Goal: Information Seeking & Learning: Understand process/instructions

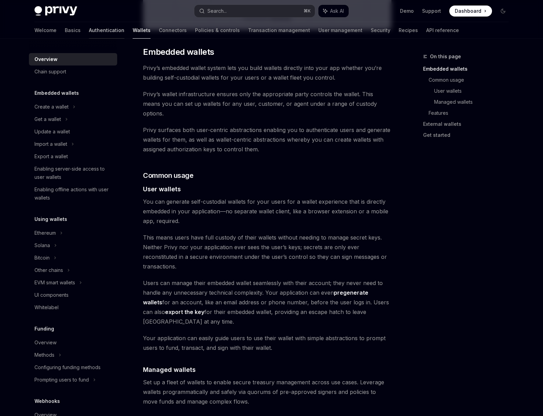
click at [89, 29] on link "Authentication" at bounding box center [106, 30] width 35 height 17
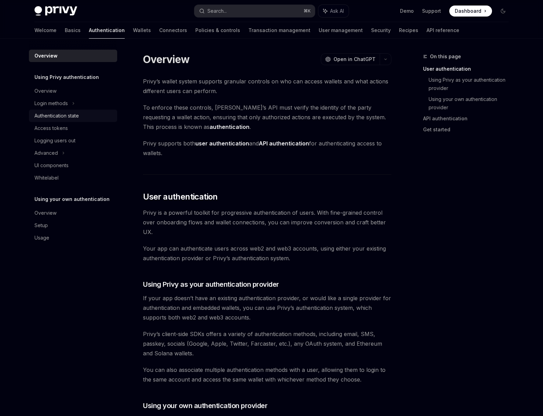
click at [75, 117] on div "Authentication state" at bounding box center [56, 116] width 44 height 8
click at [76, 127] on div "Access tokens" at bounding box center [73, 128] width 79 height 8
type textarea "*"
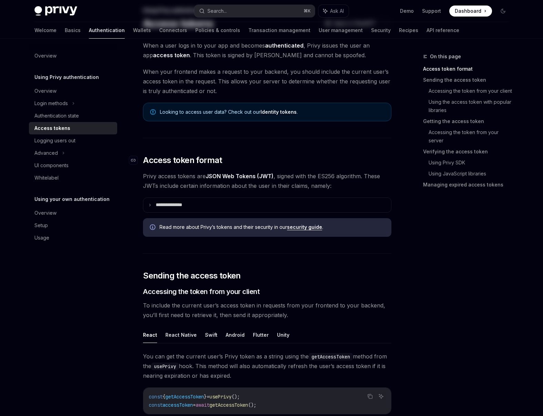
scroll to position [143, 0]
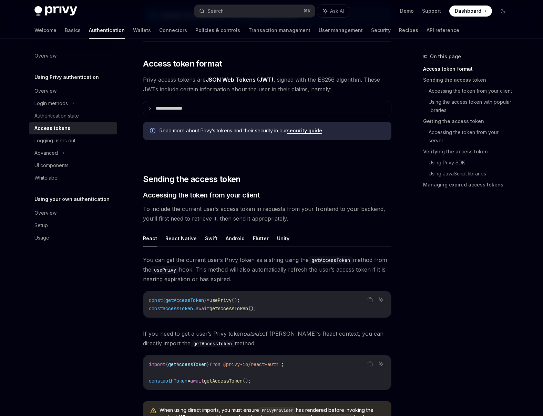
click at [226, 299] on span "usePrivy" at bounding box center [220, 300] width 22 height 6
copy code "const { getAccessToken } = usePrivy ();"
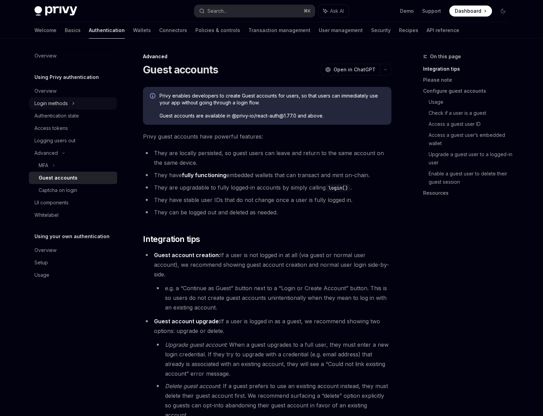
click at [64, 105] on div "Login methods" at bounding box center [50, 103] width 33 height 8
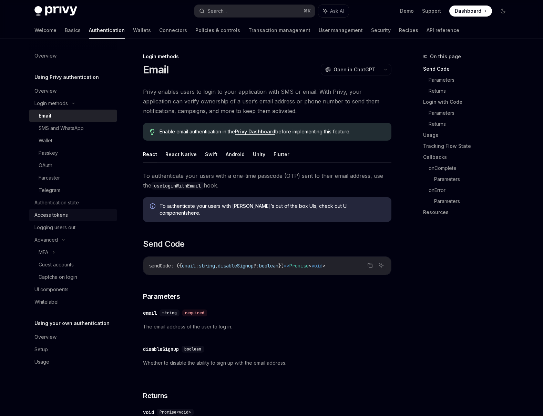
click at [66, 218] on div "Access tokens" at bounding box center [50, 215] width 33 height 8
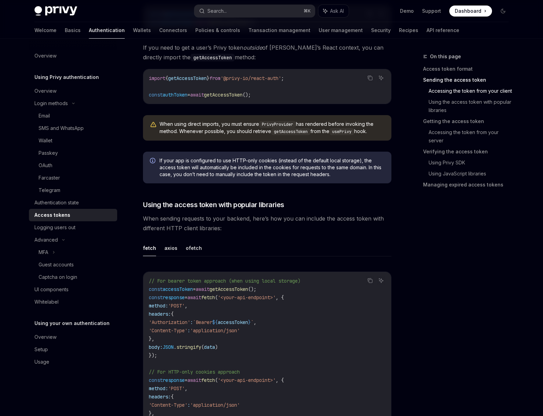
scroll to position [459, 0]
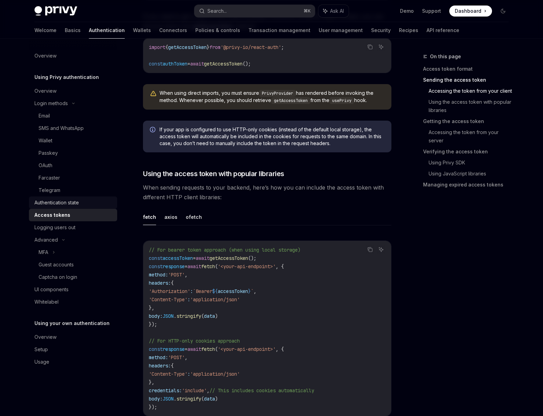
click at [50, 205] on div "Authentication state" at bounding box center [56, 202] width 44 height 8
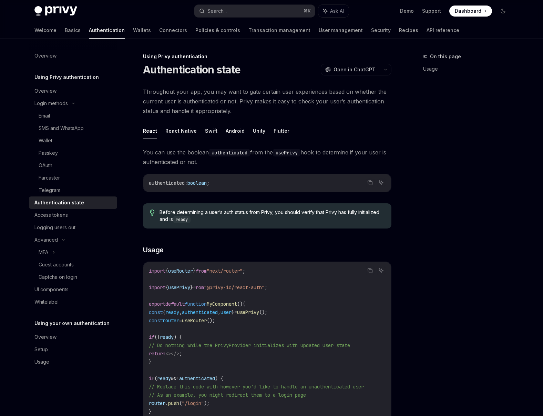
type textarea "*"
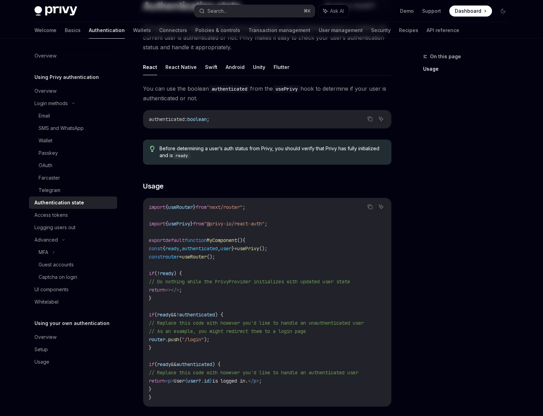
scroll to position [71, 0]
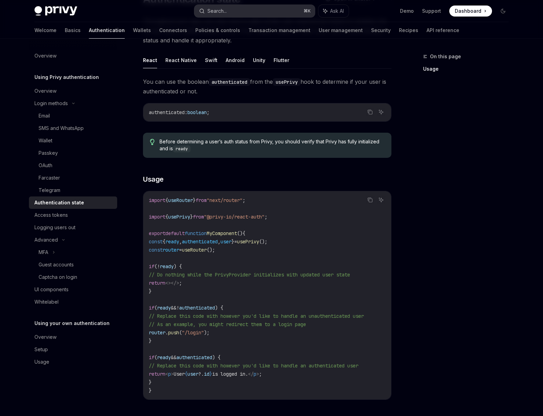
click at [262, 14] on button "Search... ⌘ K" at bounding box center [254, 11] width 121 height 12
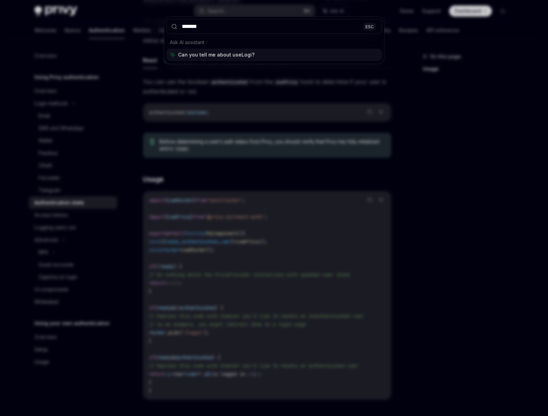
type input "********"
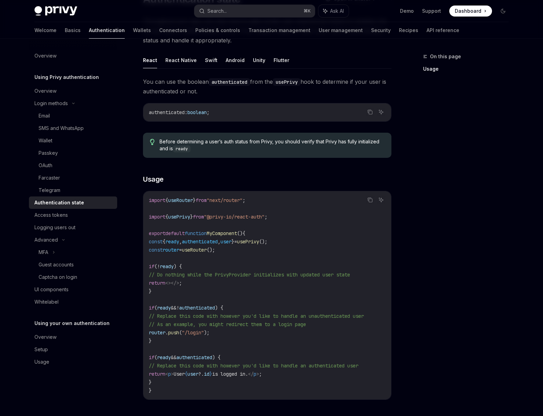
type textarea "*"
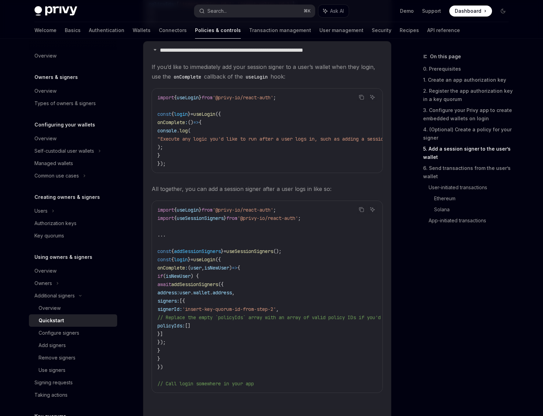
click at [259, 254] on span "useSessionSigners" at bounding box center [249, 251] width 47 height 6
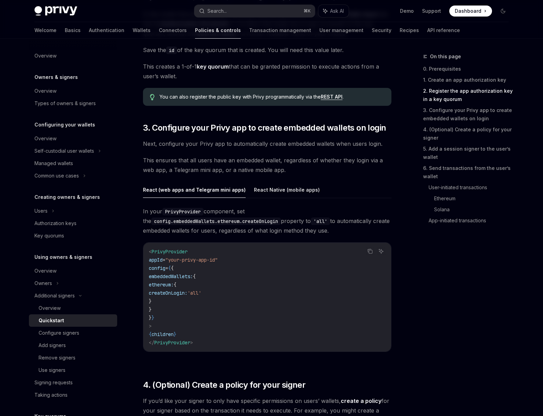
scroll to position [598, 0]
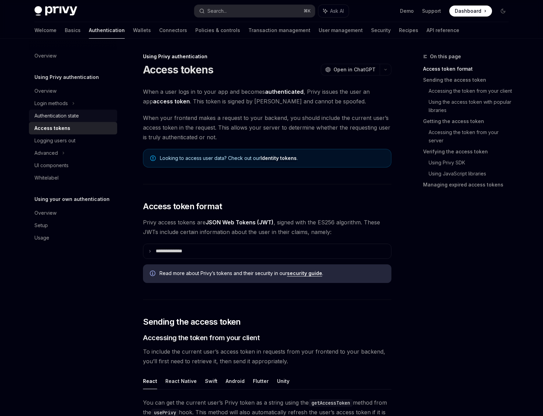
click at [74, 119] on div "Authentication state" at bounding box center [56, 116] width 44 height 8
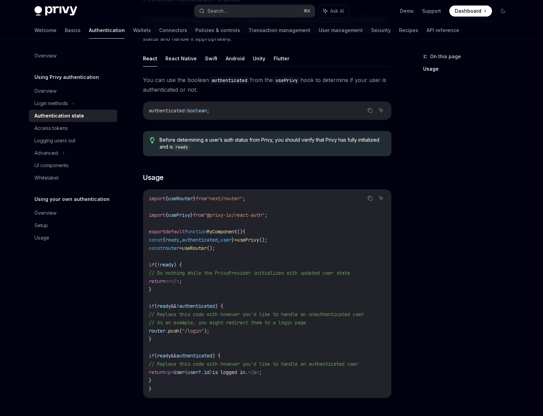
scroll to position [121, 0]
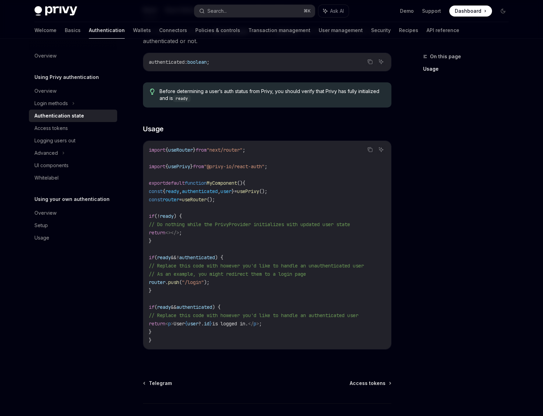
click at [203, 304] on span "authenticated" at bounding box center [194, 307] width 36 height 6
click at [292, 288] on code "import { useRouter } from "next/router" ; import { usePrivy } from "@privy-io/r…" at bounding box center [267, 245] width 237 height 198
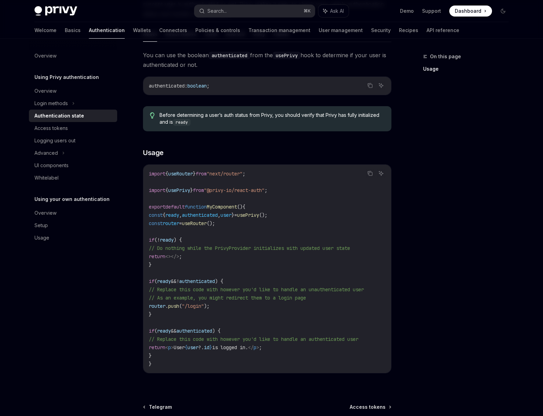
scroll to position [59, 0]
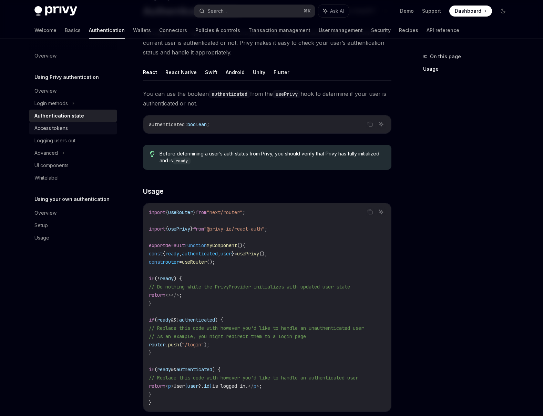
drag, startPoint x: 60, startPoint y: 129, endPoint x: 80, endPoint y: 130, distance: 20.7
click at [60, 129] on div "Access tokens" at bounding box center [50, 128] width 33 height 8
type textarea "*"
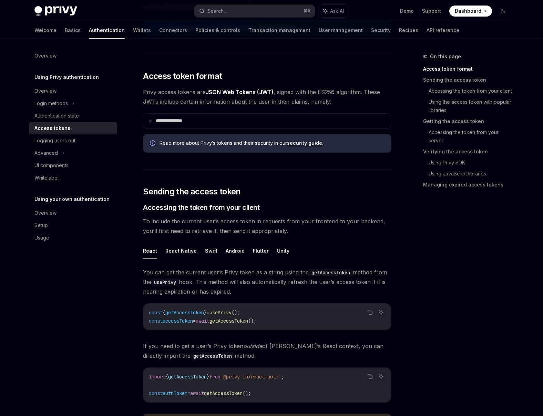
scroll to position [226, 0]
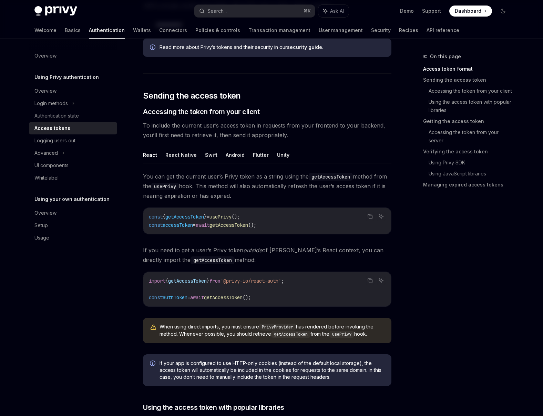
click at [194, 217] on span "getAccessToken" at bounding box center [184, 217] width 39 height 6
copy span "getAccessToken"
